Goal: Task Accomplishment & Management: Manage account settings

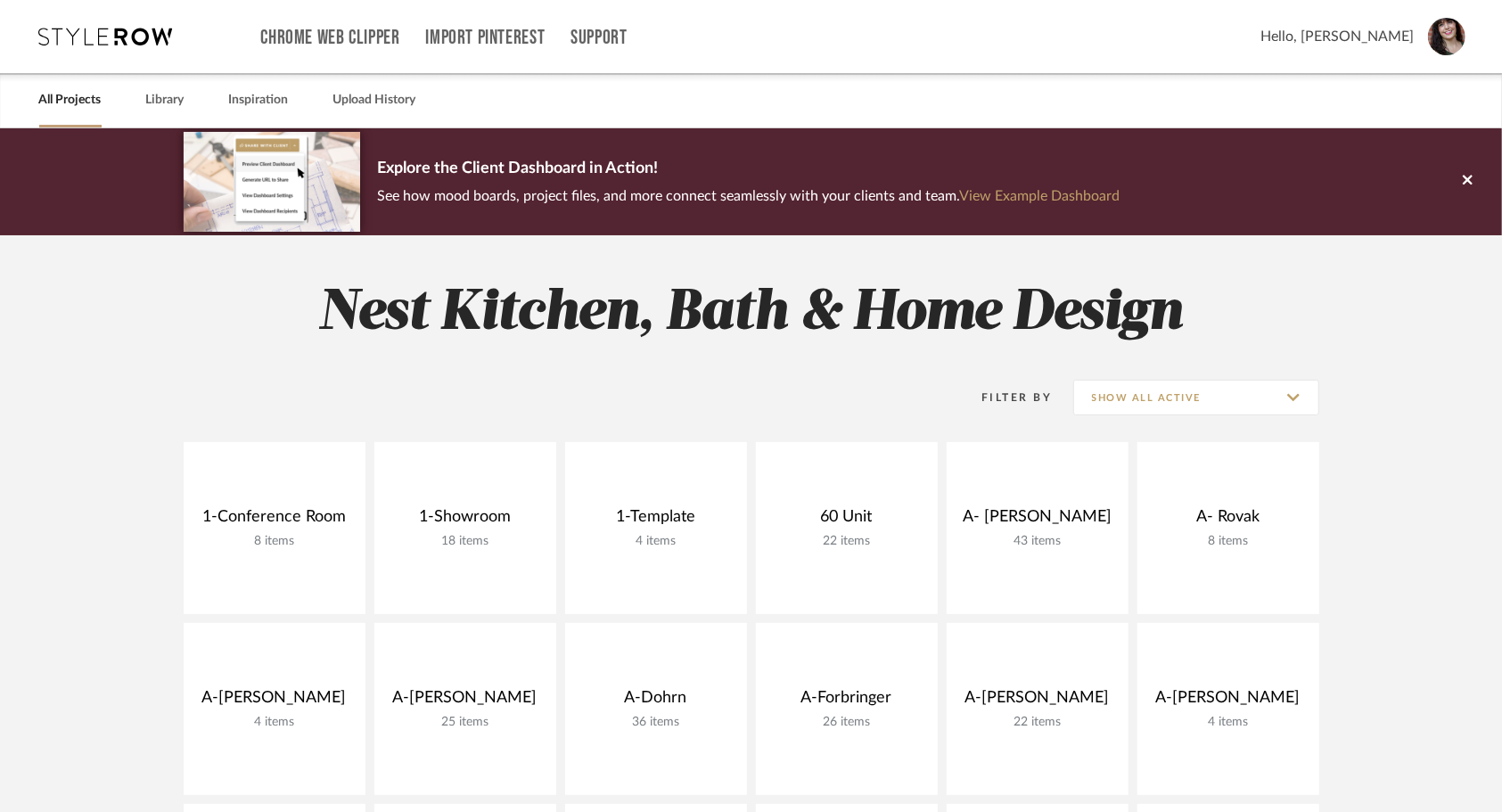
scroll to position [216, 0]
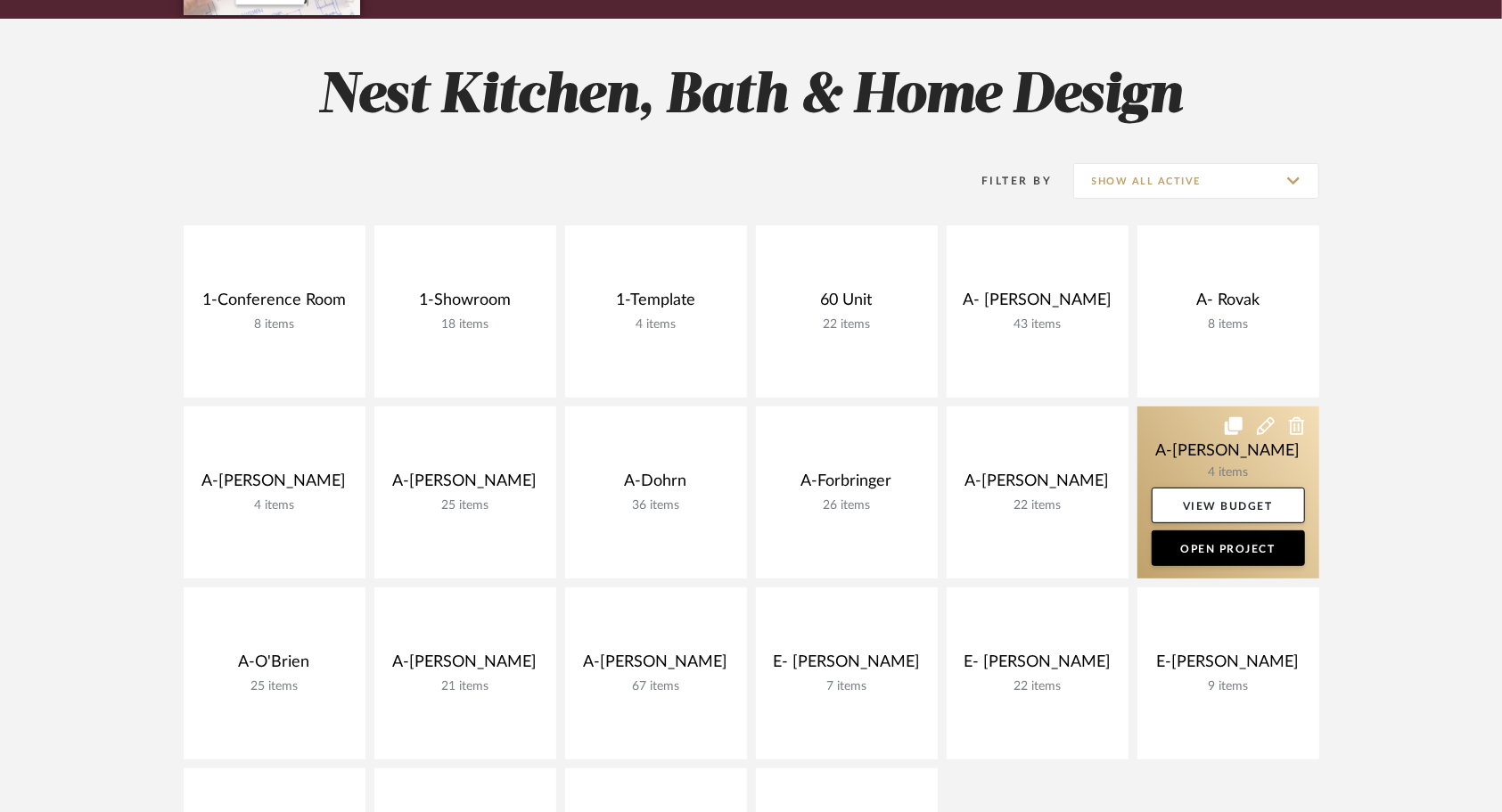
click at [1175, 453] on link at bounding box center [1228, 492] width 181 height 172
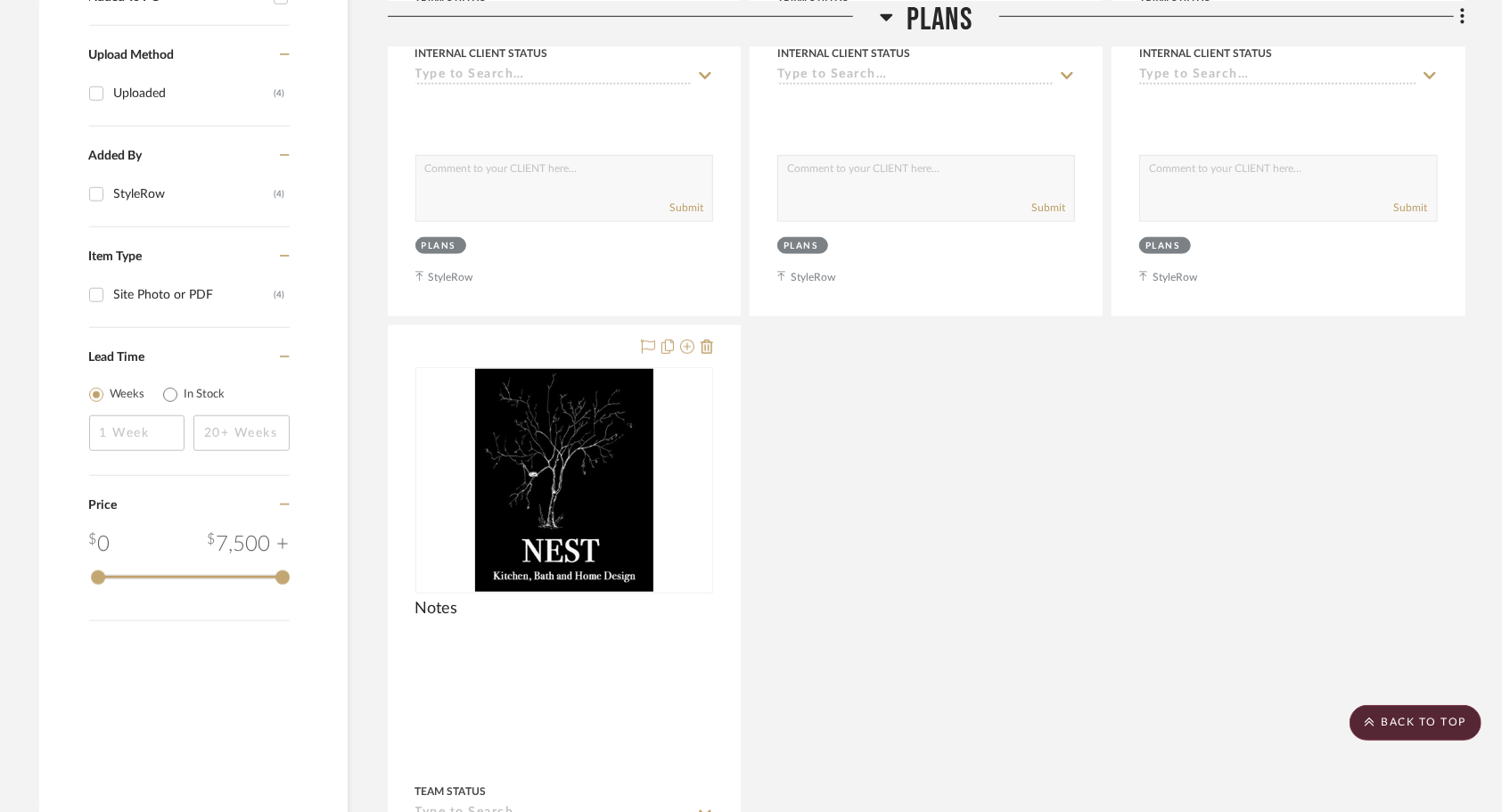
scroll to position [953, 0]
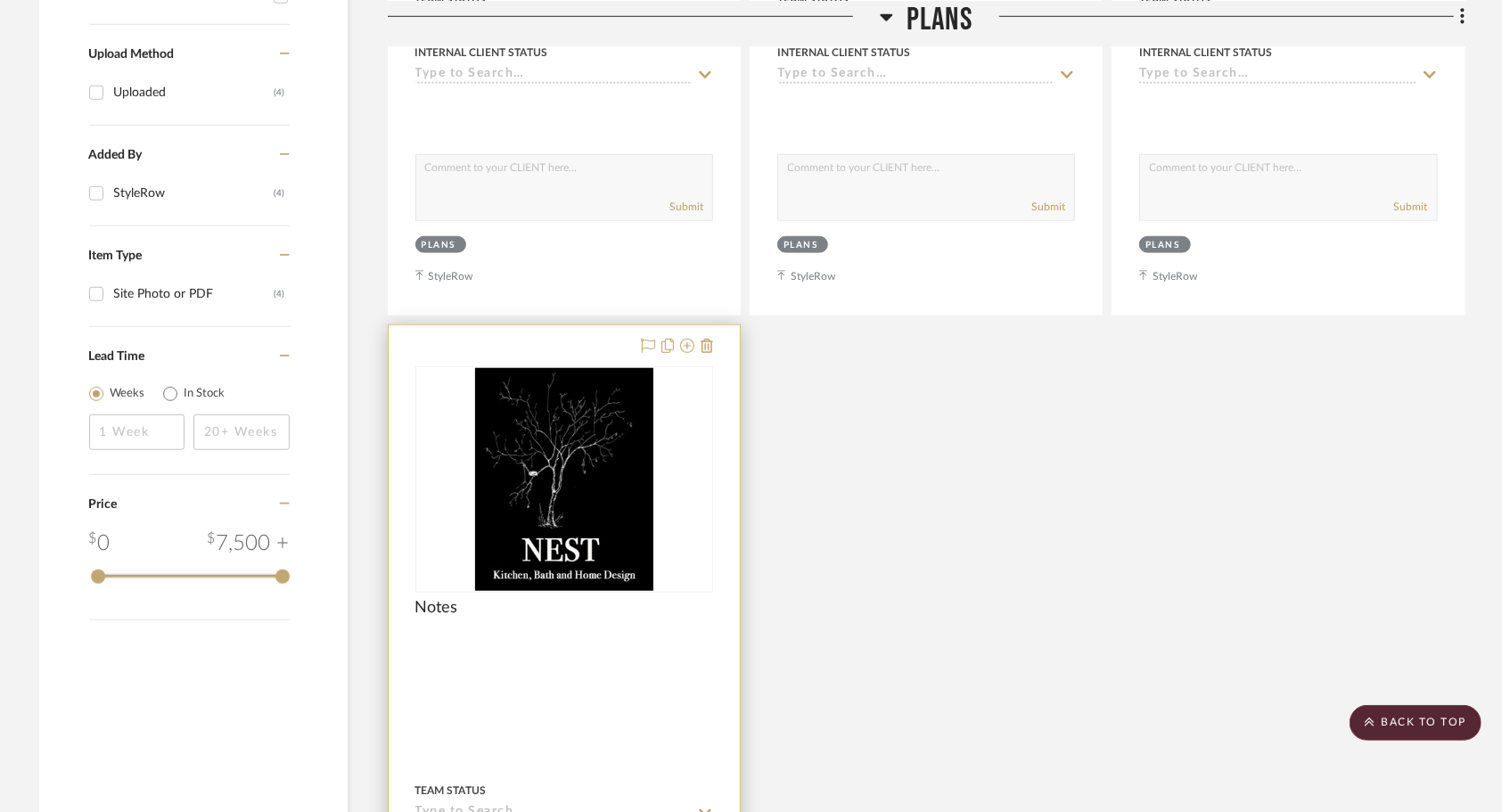
click at [578, 692] on div at bounding box center [564, 715] width 352 height 780
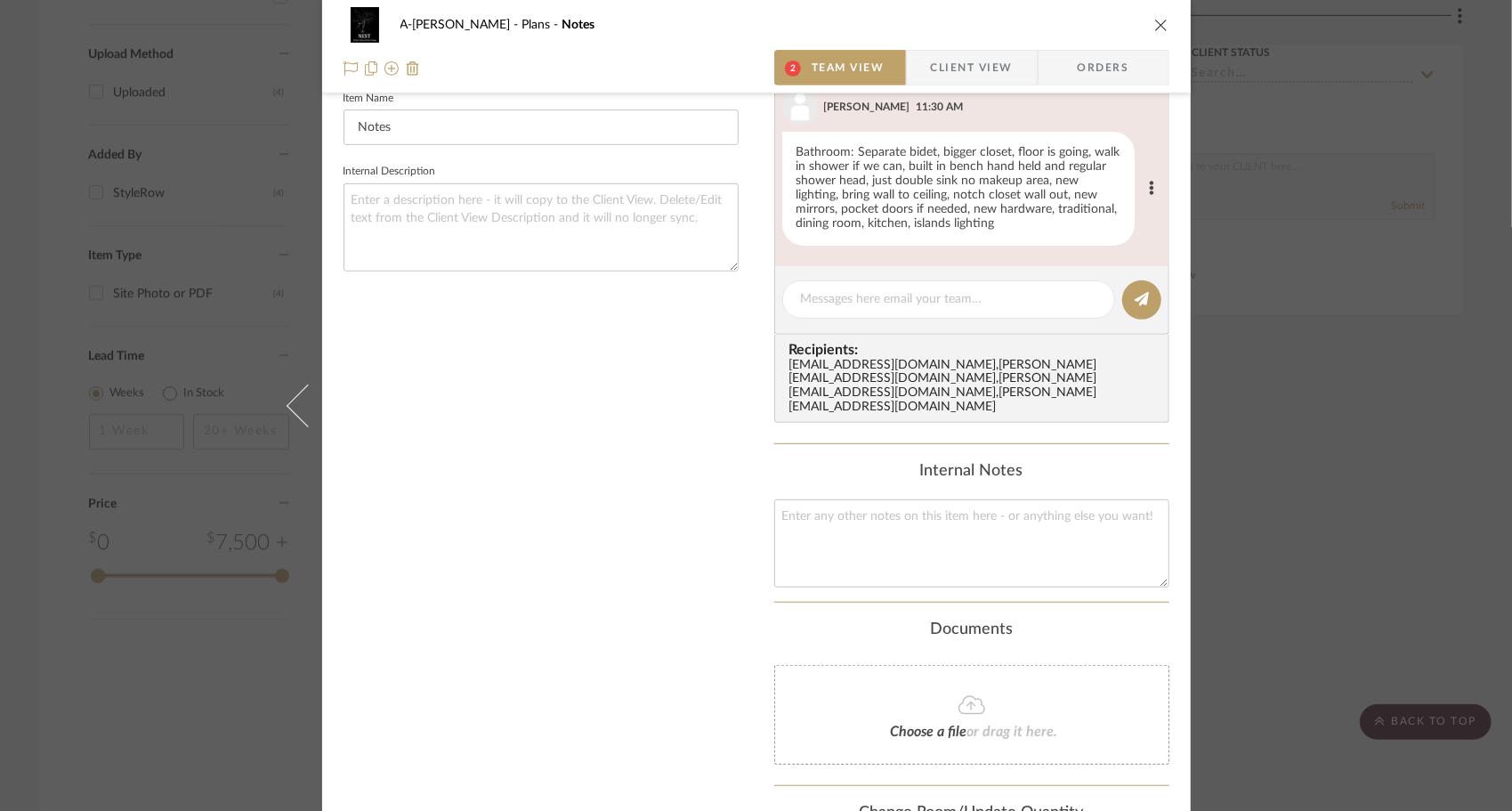
scroll to position [508, 0]
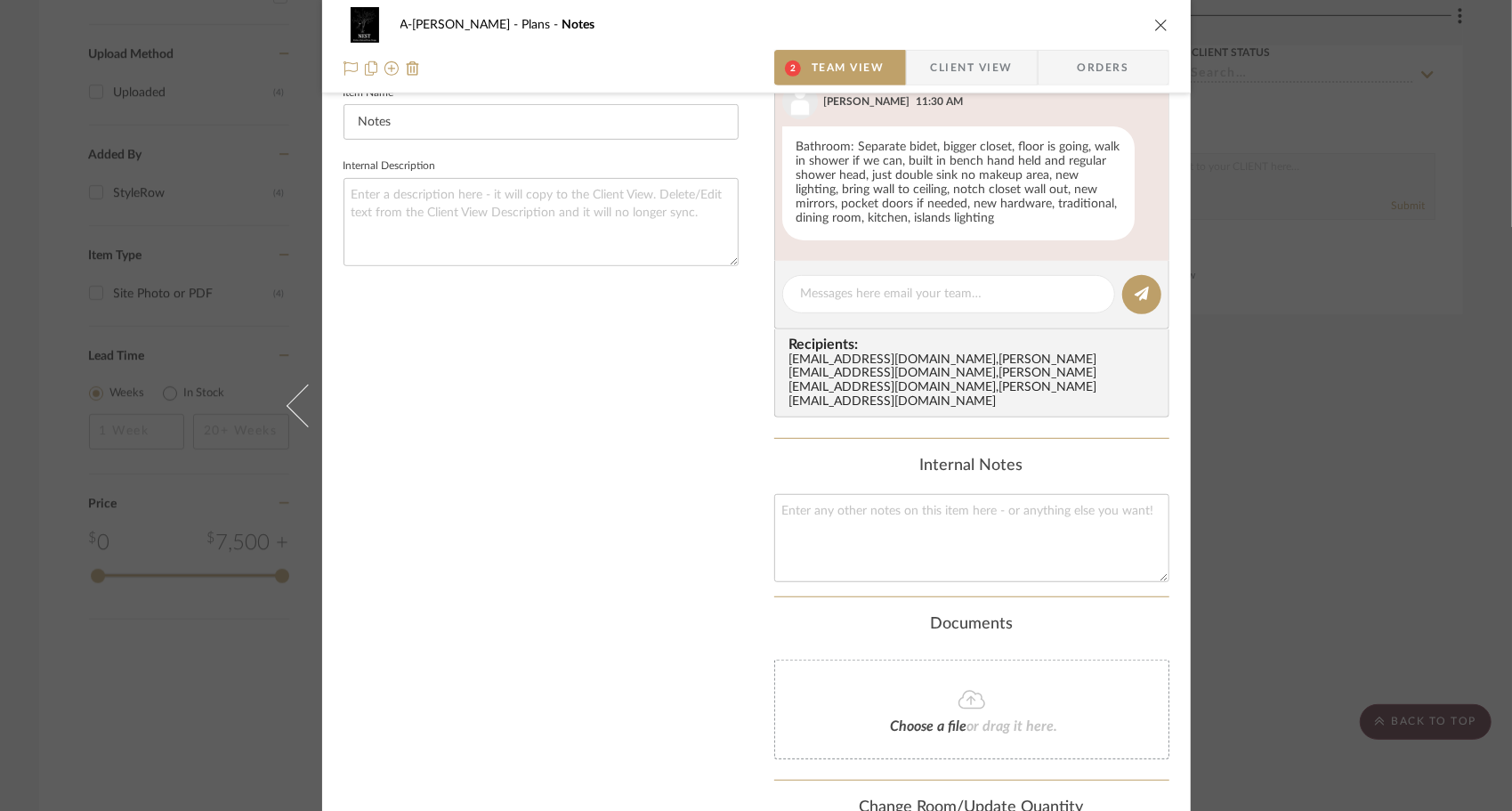
click at [929, 689] on fa-icon at bounding box center [971, 700] width 162 height 23
click at [878, 681] on div "Choose a file or drag it here." at bounding box center [971, 710] width 395 height 99
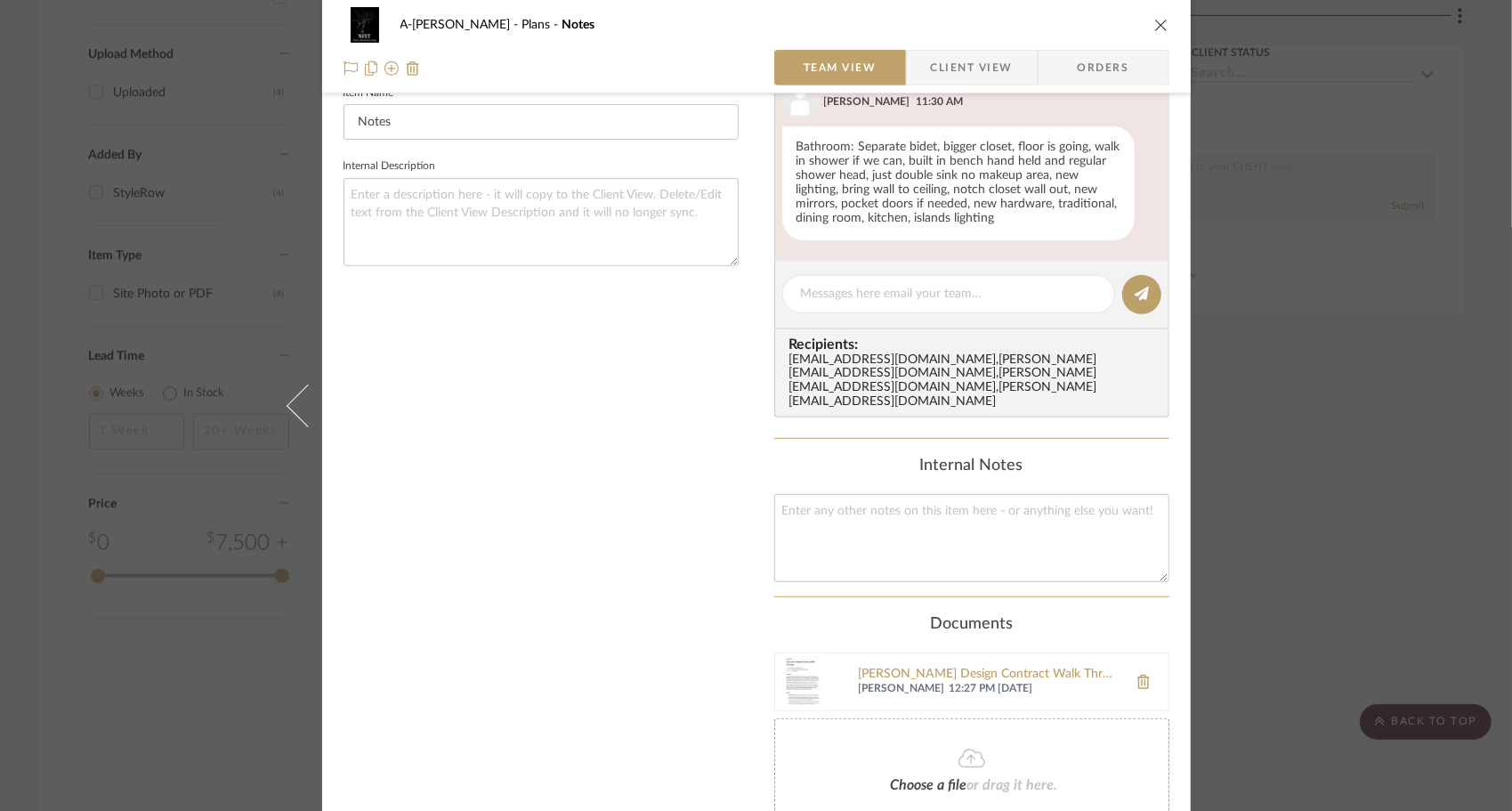
click at [1154, 25] on icon "close" at bounding box center [1161, 24] width 14 height 14
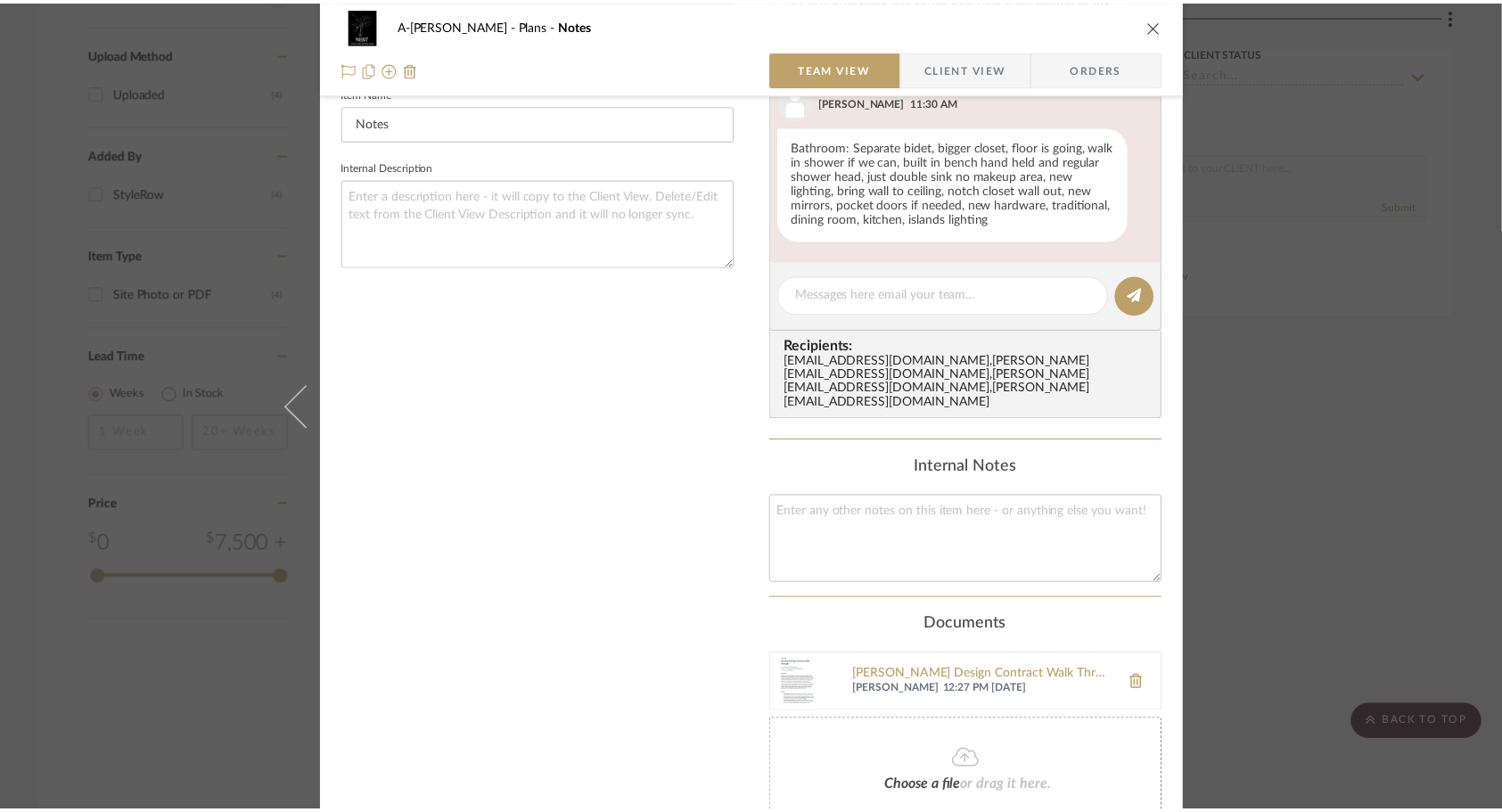
scroll to position [953, 0]
